Goal: Transaction & Acquisition: Purchase product/service

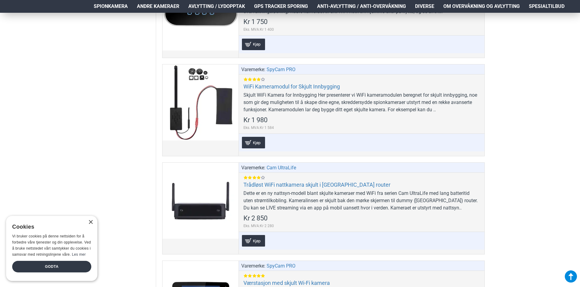
scroll to position [3317, 0]
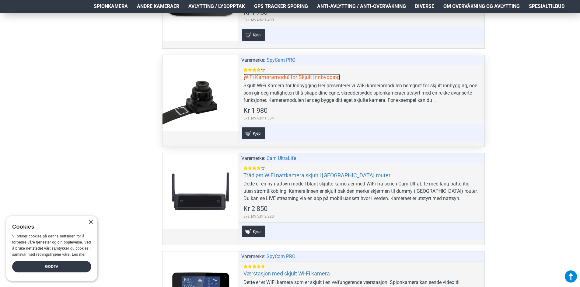
click at [303, 75] on link "WiFi Kameramodul for Skjult Innbygging" at bounding box center [291, 77] width 96 height 7
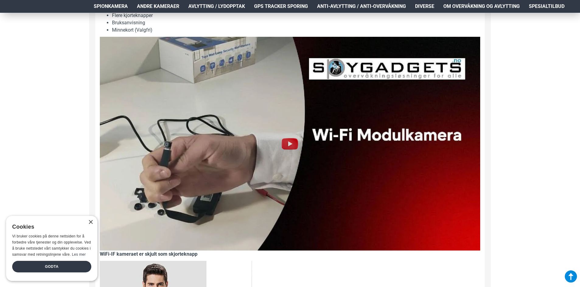
scroll to position [578, 0]
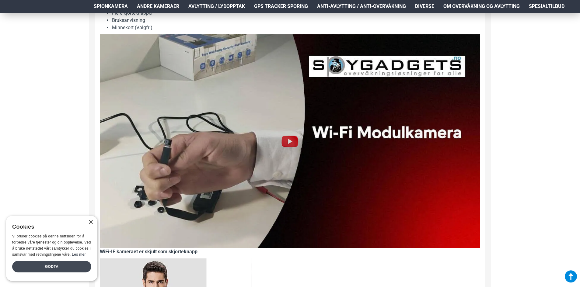
click at [70, 265] on div "Godta" at bounding box center [51, 267] width 79 height 12
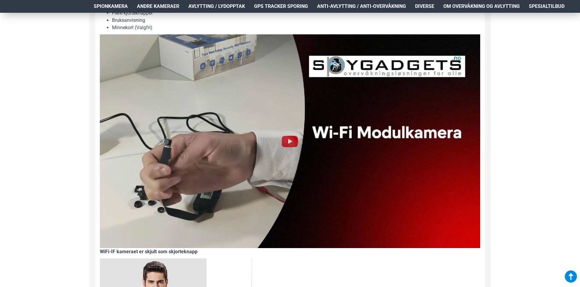
click at [288, 139] on img at bounding box center [289, 141] width 19 height 19
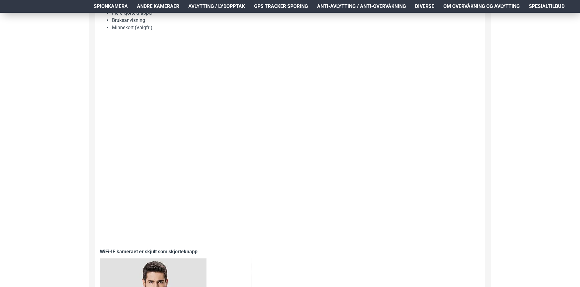
click at [28, 172] on div "Hjem Frakt 940 99 099 Logg Inn Registrere Konto Handlevogn 0 0 produkt(er) - Kr…" at bounding box center [290, 93] width 580 height 1317
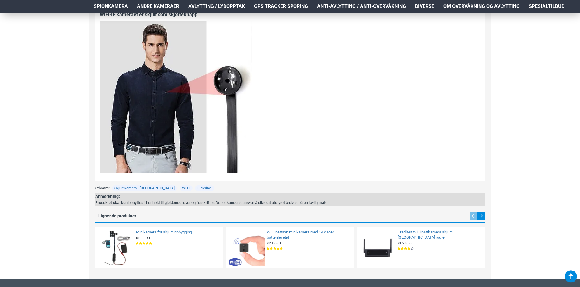
scroll to position [913, 0]
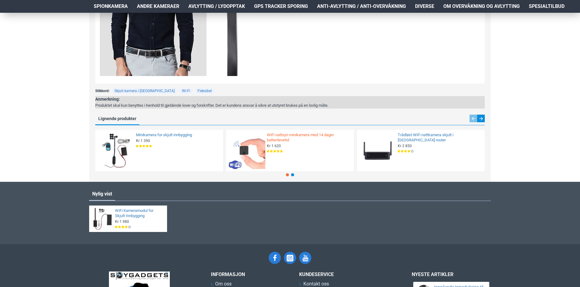
click at [282, 137] on link "WiFi nattsyn minikamera med 14 dager batterilevetid" at bounding box center [308, 138] width 83 height 10
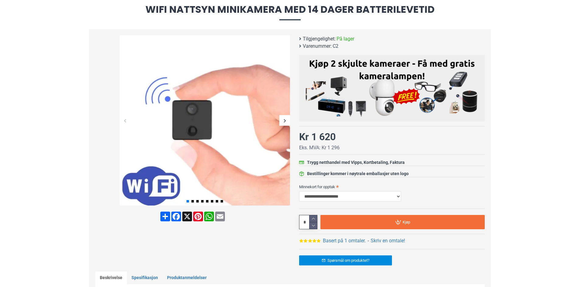
scroll to position [91, 0]
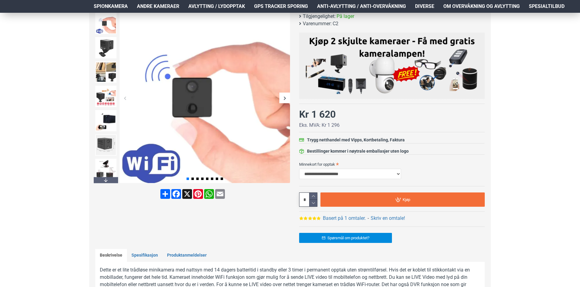
click at [284, 100] on div "Next slide" at bounding box center [284, 98] width 11 height 11
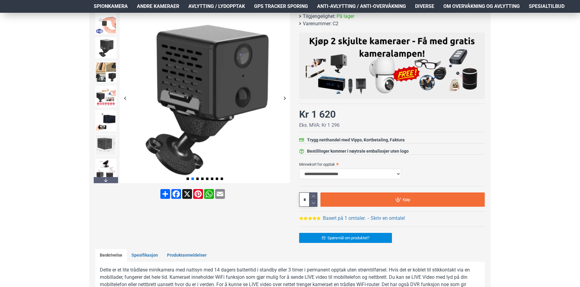
click at [284, 100] on div "Next slide" at bounding box center [284, 98] width 11 height 11
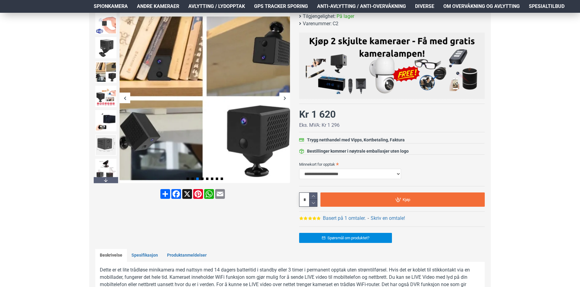
click at [284, 100] on div "Next slide" at bounding box center [284, 98] width 11 height 11
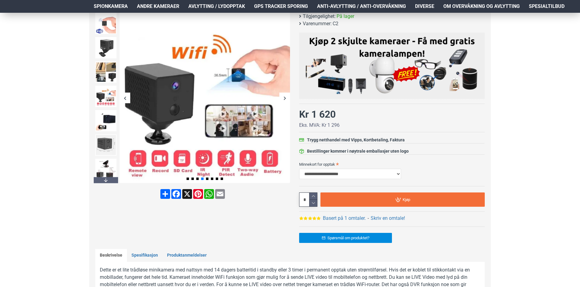
click at [284, 100] on div "Next slide" at bounding box center [284, 98] width 11 height 11
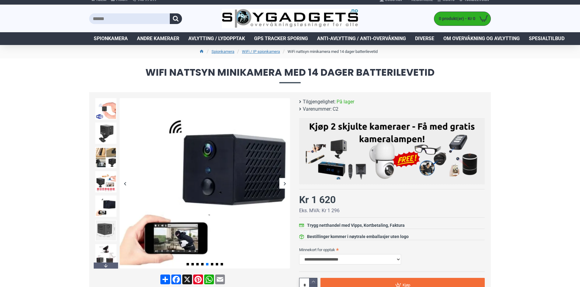
scroll to position [0, 0]
